Goal: Transaction & Acquisition: Purchase product/service

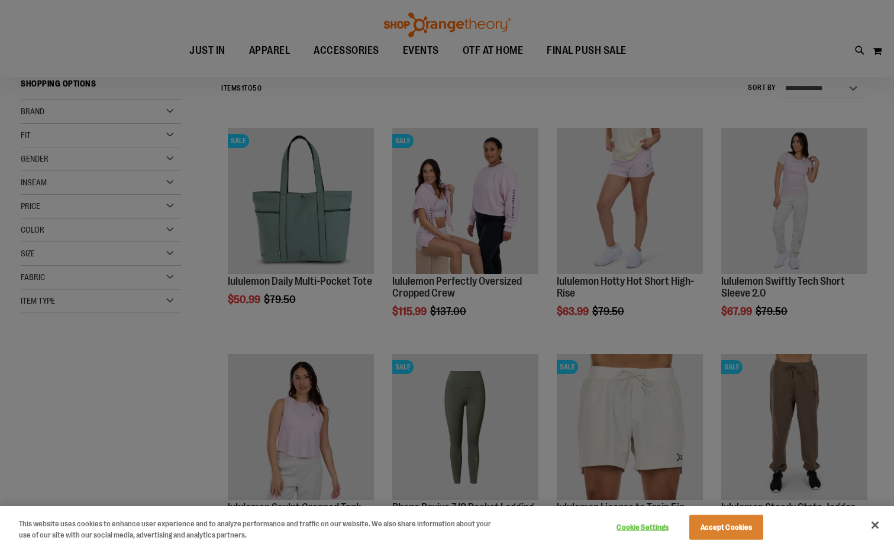
scroll to position [118, 0]
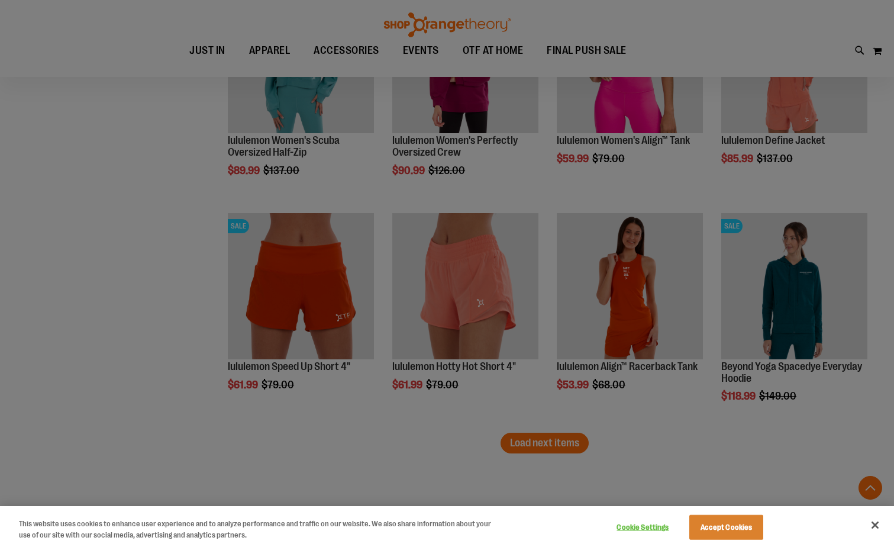
scroll to position [2049, 0]
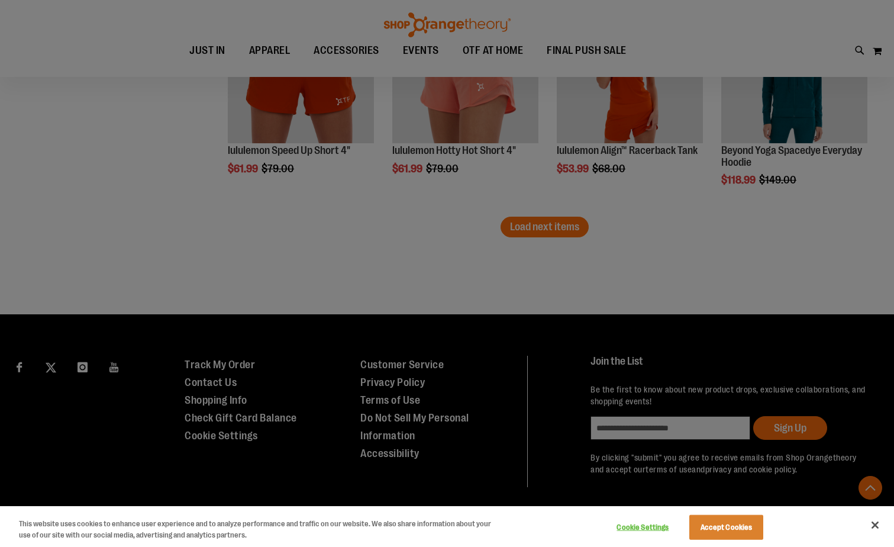
type input "**********"
click at [535, 228] on div at bounding box center [447, 273] width 894 height 547
drag, startPoint x: 709, startPoint y: 536, endPoint x: 709, endPoint y: 527, distance: 8.9
click at [710, 534] on button "Accept Cookies" at bounding box center [726, 527] width 74 height 25
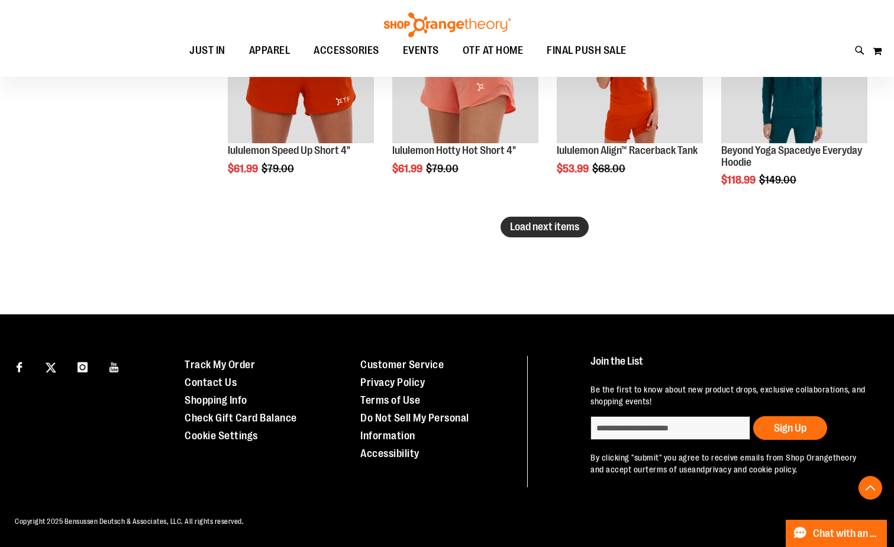
click at [546, 221] on span "Load next items" at bounding box center [544, 227] width 69 height 12
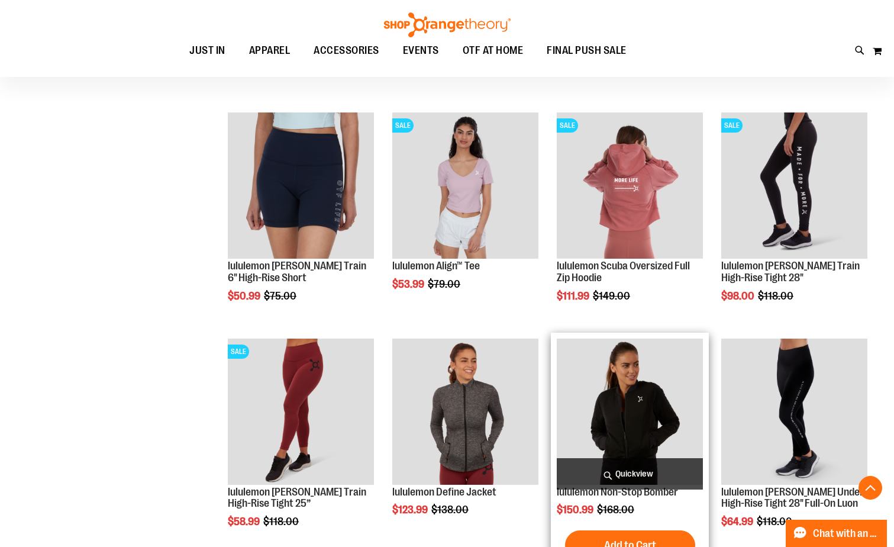
scroll to position [2108, 0]
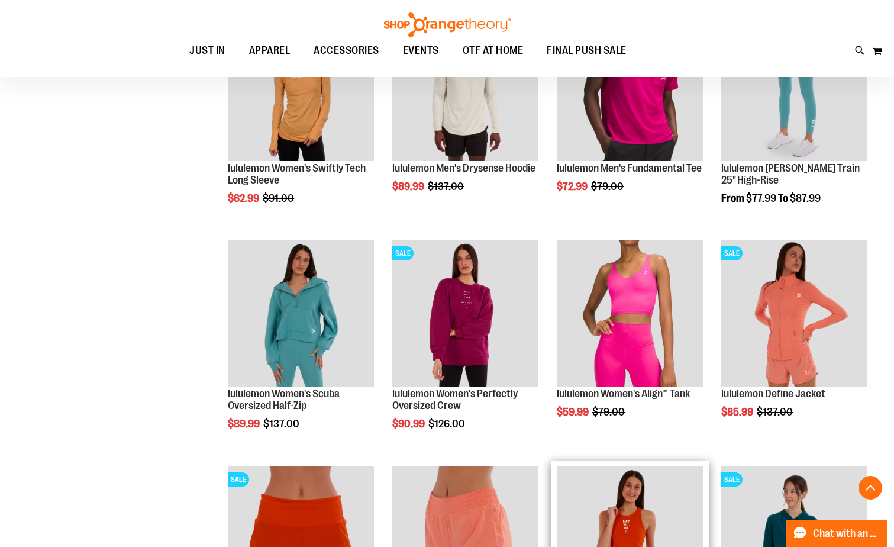
scroll to position [1576, 0]
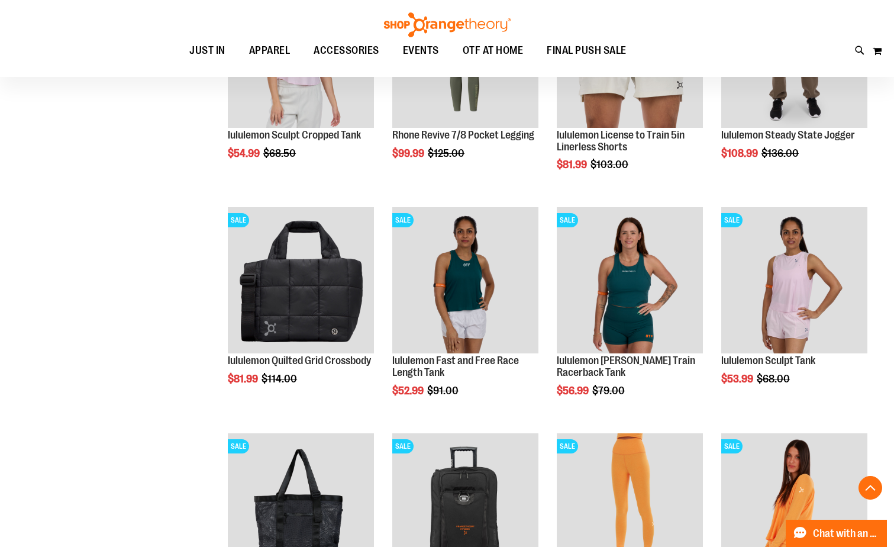
scroll to position [452, 0]
